Goal: Transaction & Acquisition: Purchase product/service

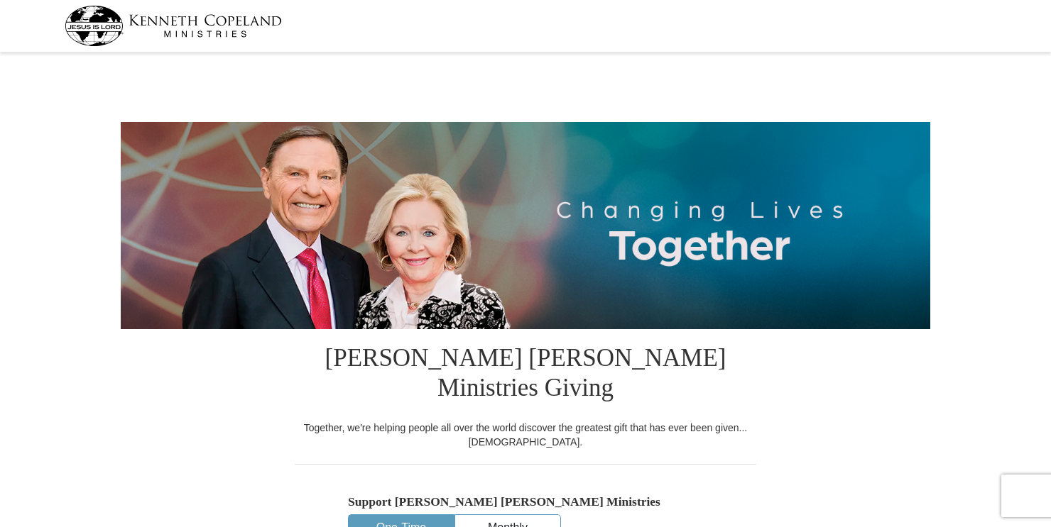
select select "MN"
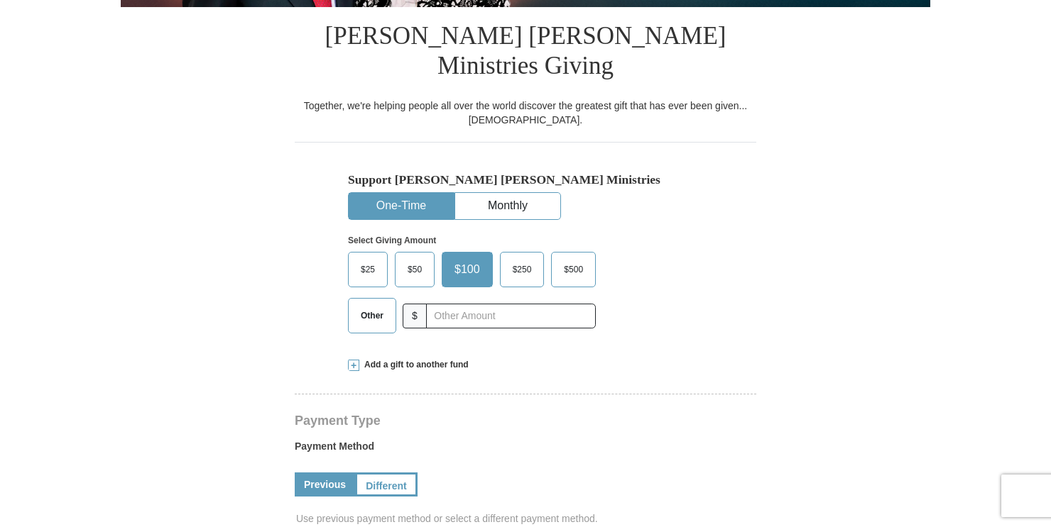
scroll to position [474, 0]
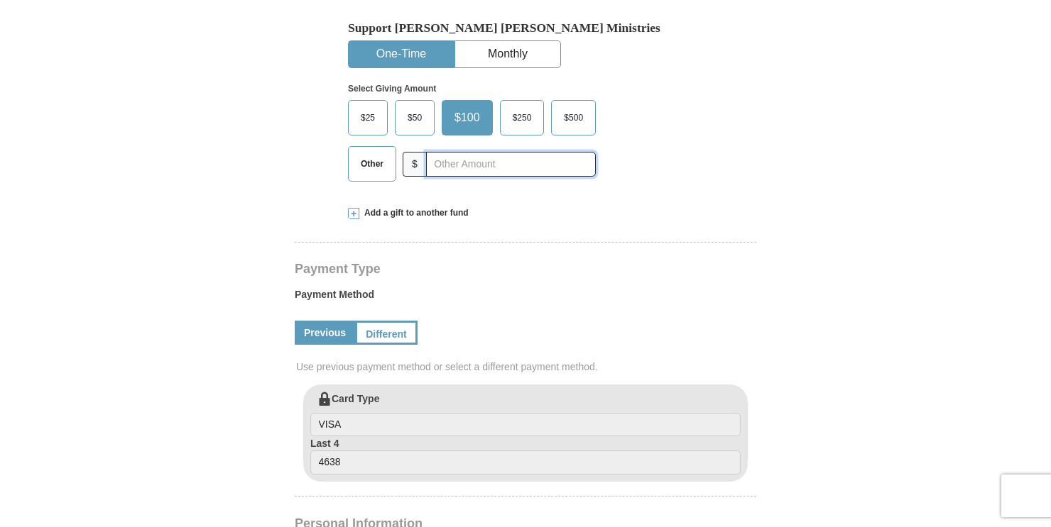
click at [556, 152] on input "text" at bounding box center [511, 164] width 170 height 25
type input "75"
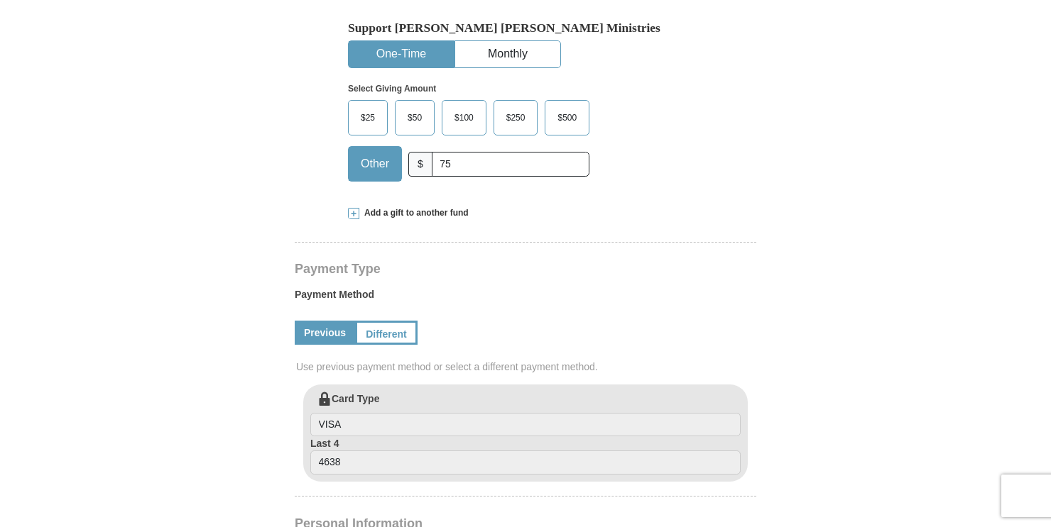
click at [819, 94] on form "[PERSON_NAME] [PERSON_NAME] Ministries Giving Together, we're helping people al…" at bounding box center [525, 367] width 809 height 1568
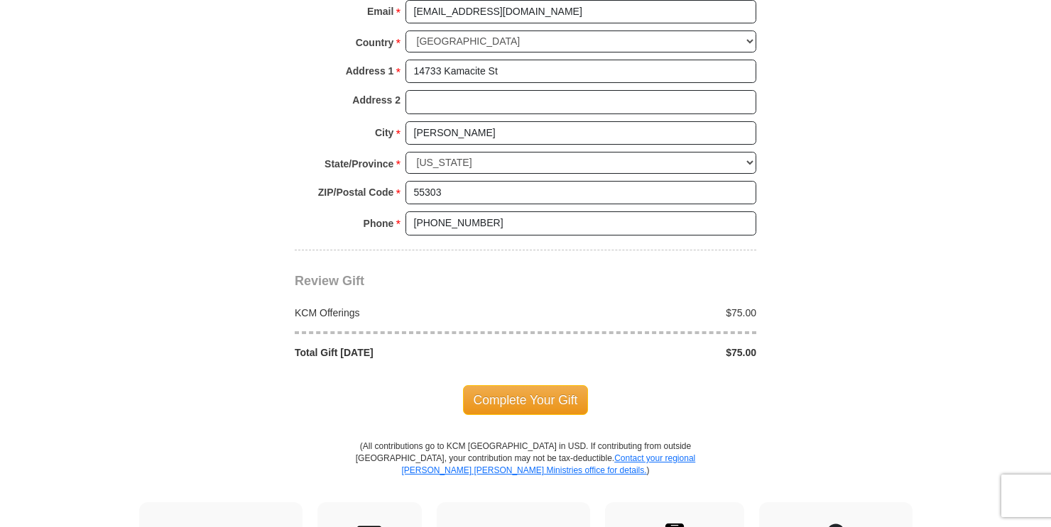
scroll to position [1124, 0]
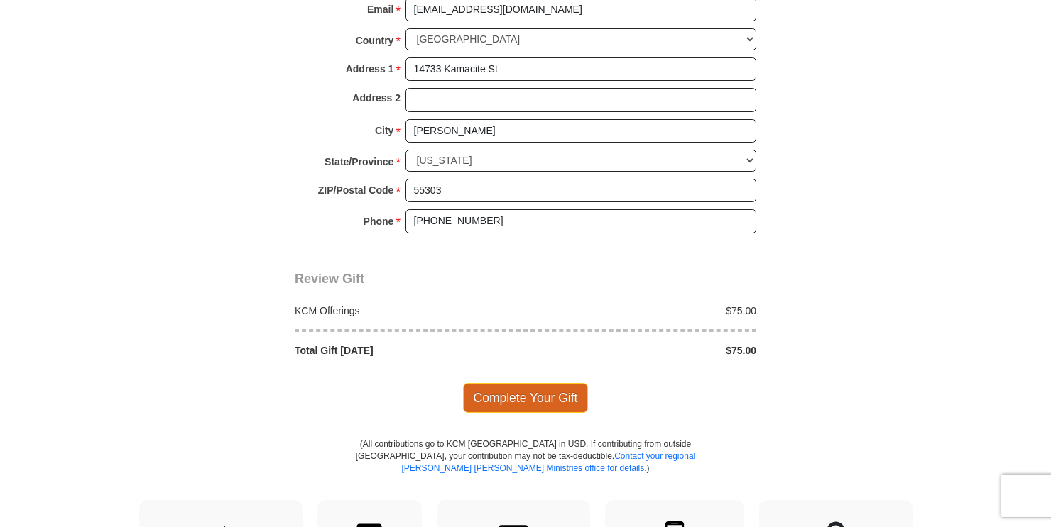
click at [550, 383] on span "Complete Your Gift" at bounding box center [526, 398] width 126 height 30
